Goal: Task Accomplishment & Management: Manage account settings

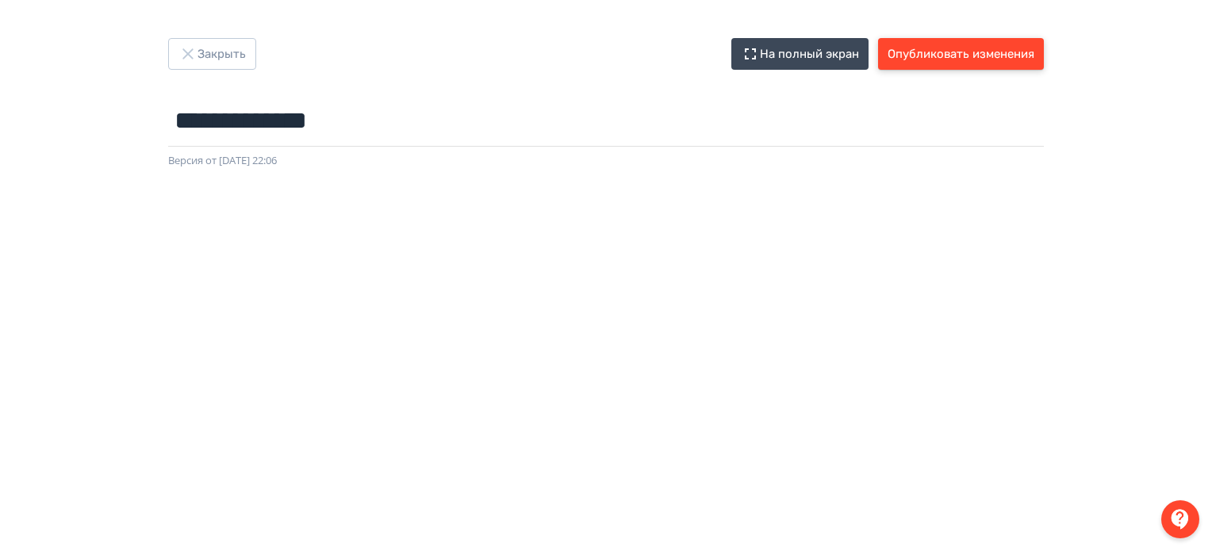
click at [1003, 47] on button "Опубликовать изменения" at bounding box center [961, 54] width 166 height 32
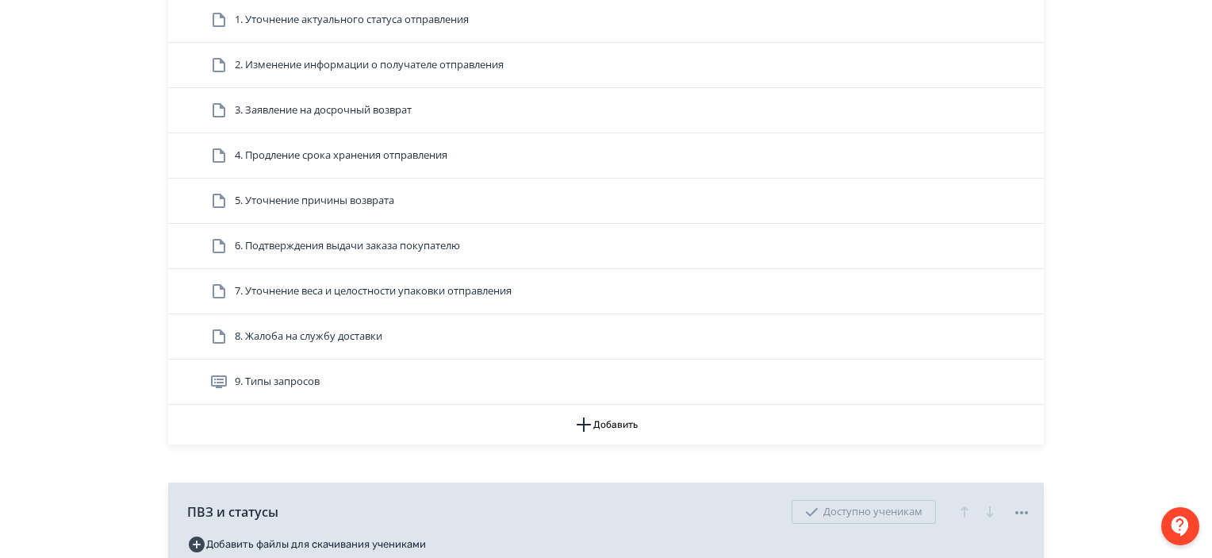
scroll to position [1240, 0]
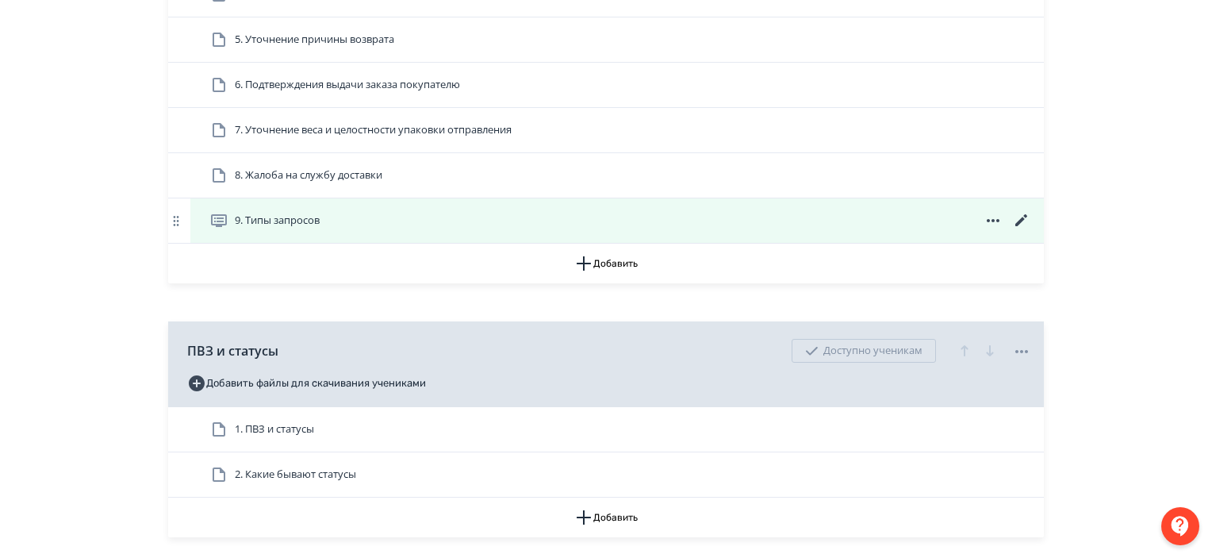
click at [1022, 212] on icon at bounding box center [1021, 220] width 19 height 19
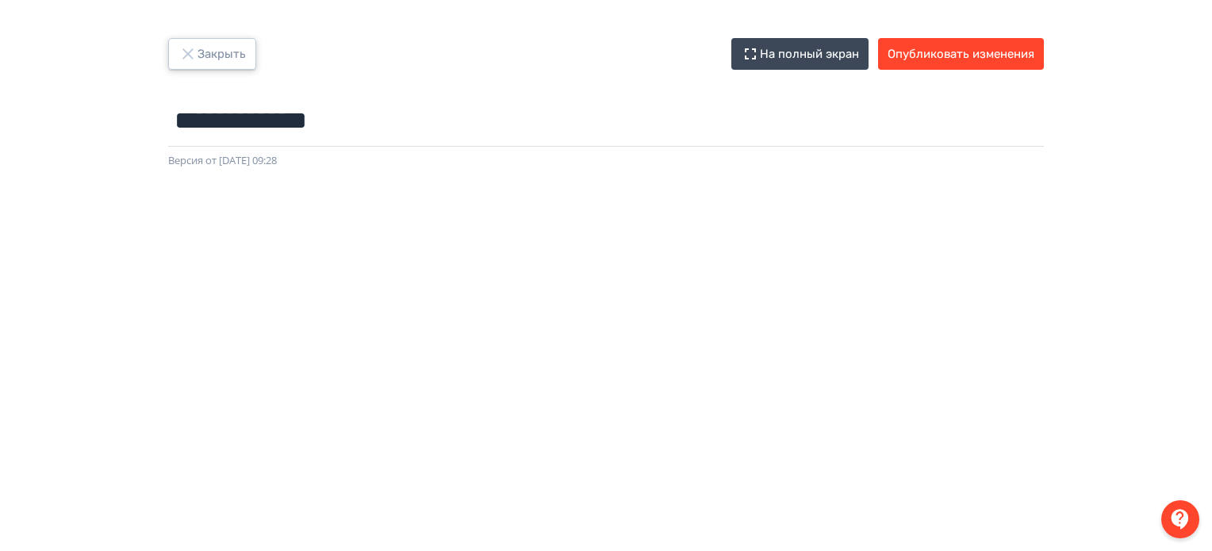
click at [222, 61] on button "Закрыть" at bounding box center [212, 54] width 88 height 32
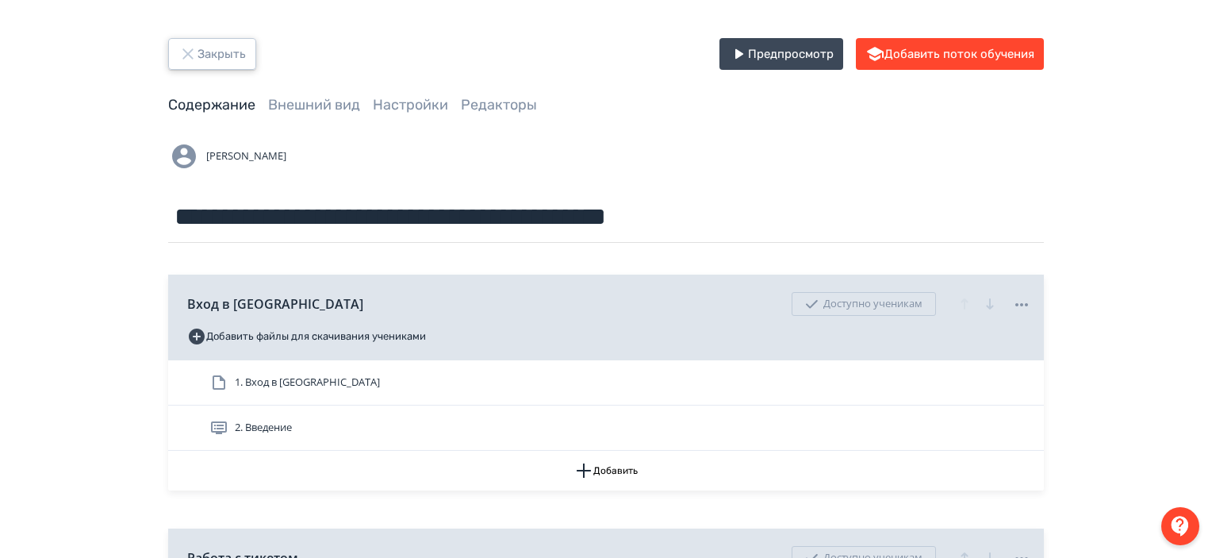
click at [213, 56] on button "Закрыть" at bounding box center [212, 54] width 88 height 32
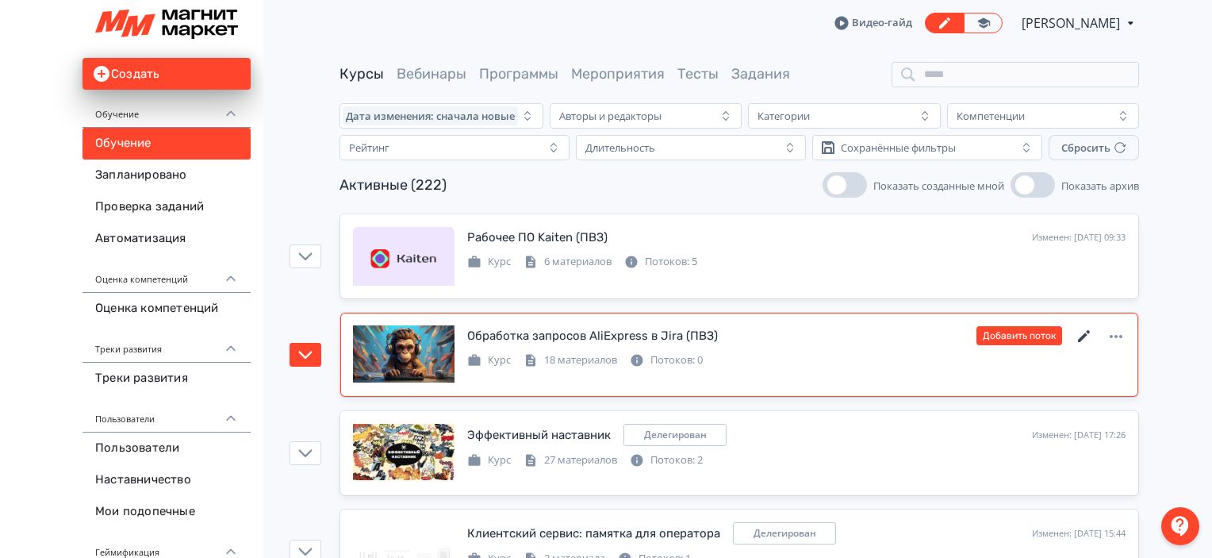
click at [1092, 328] on icon at bounding box center [1084, 336] width 19 height 19
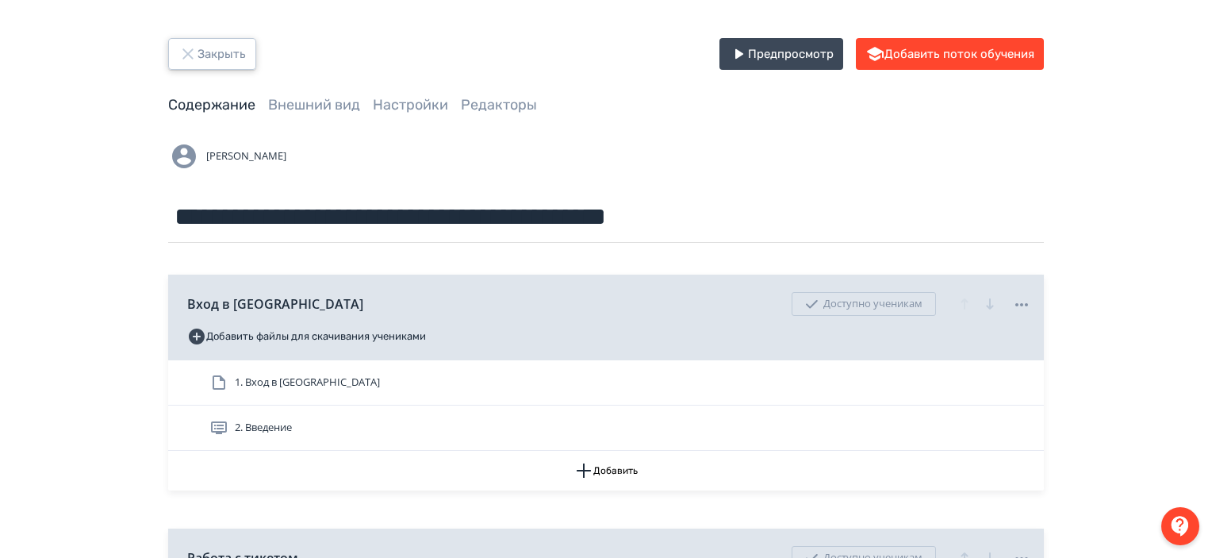
click at [216, 65] on button "Закрыть" at bounding box center [212, 54] width 88 height 32
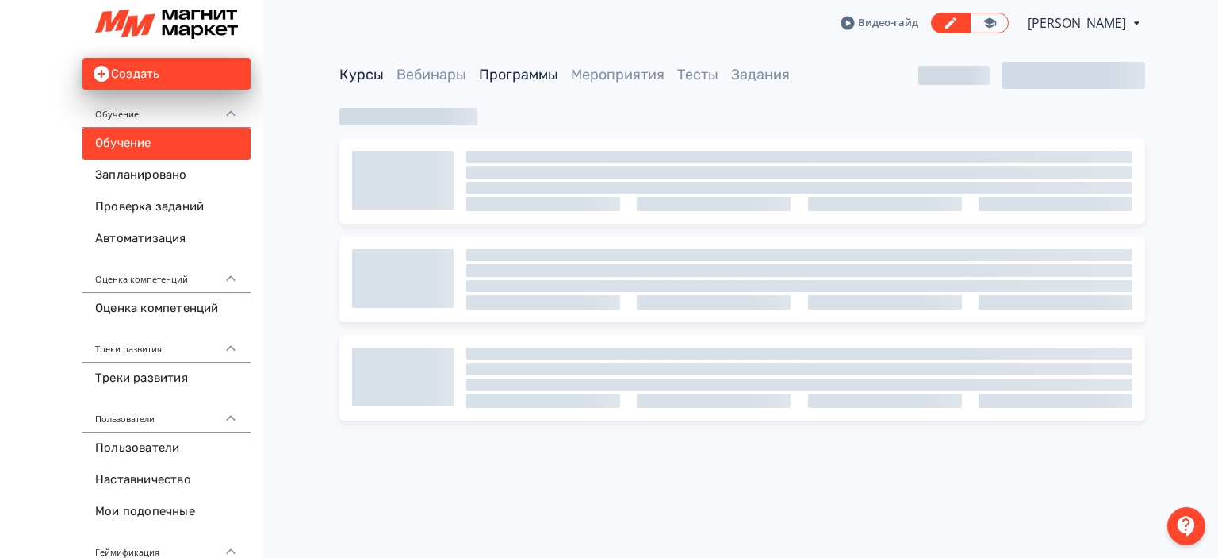
click at [528, 80] on link "Программы" at bounding box center [518, 74] width 79 height 17
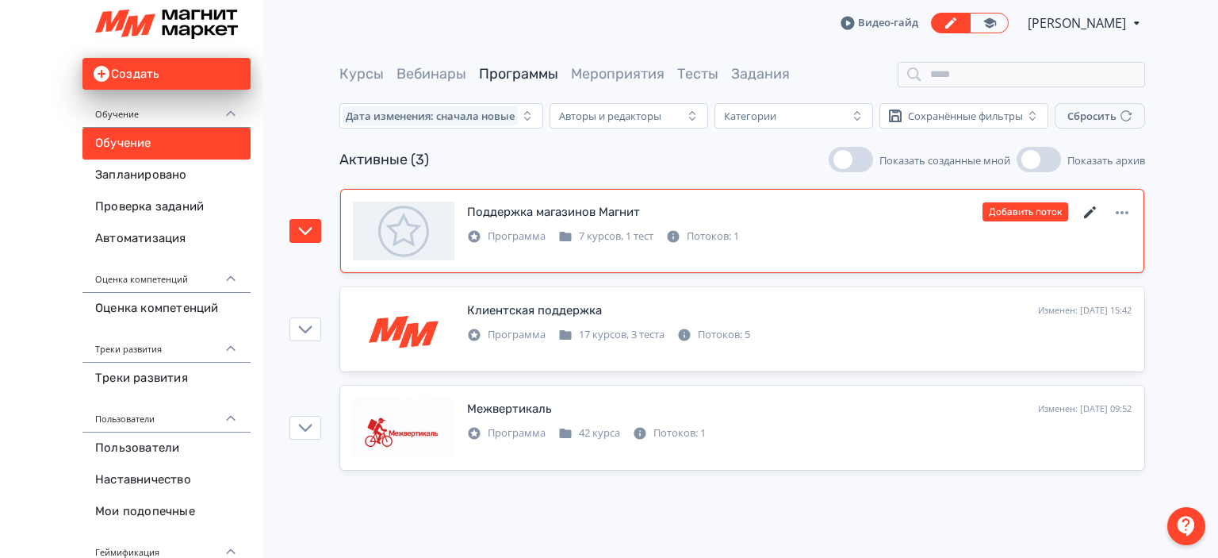
click at [1087, 208] on icon at bounding box center [1090, 212] width 19 height 19
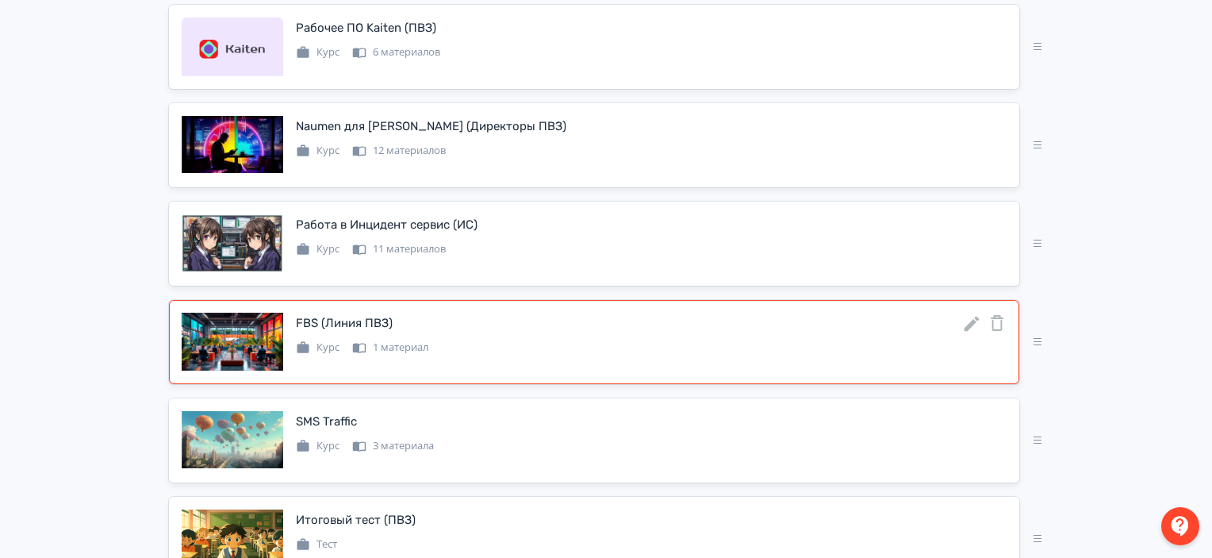
scroll to position [562, 0]
